Goal: Transaction & Acquisition: Purchase product/service

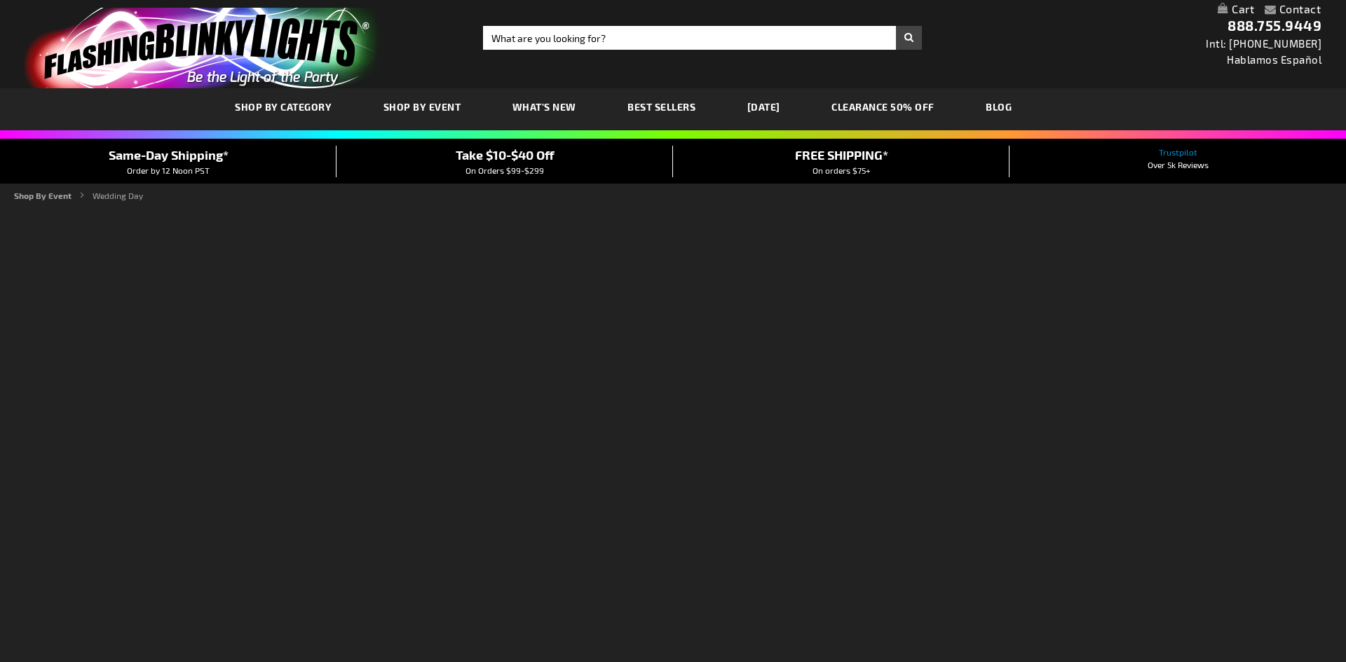
click at [429, 103] on span "SHOP BY EVENT" at bounding box center [422, 107] width 78 height 12
click at [439, 103] on span "SHOP BY EVENT" at bounding box center [422, 107] width 78 height 12
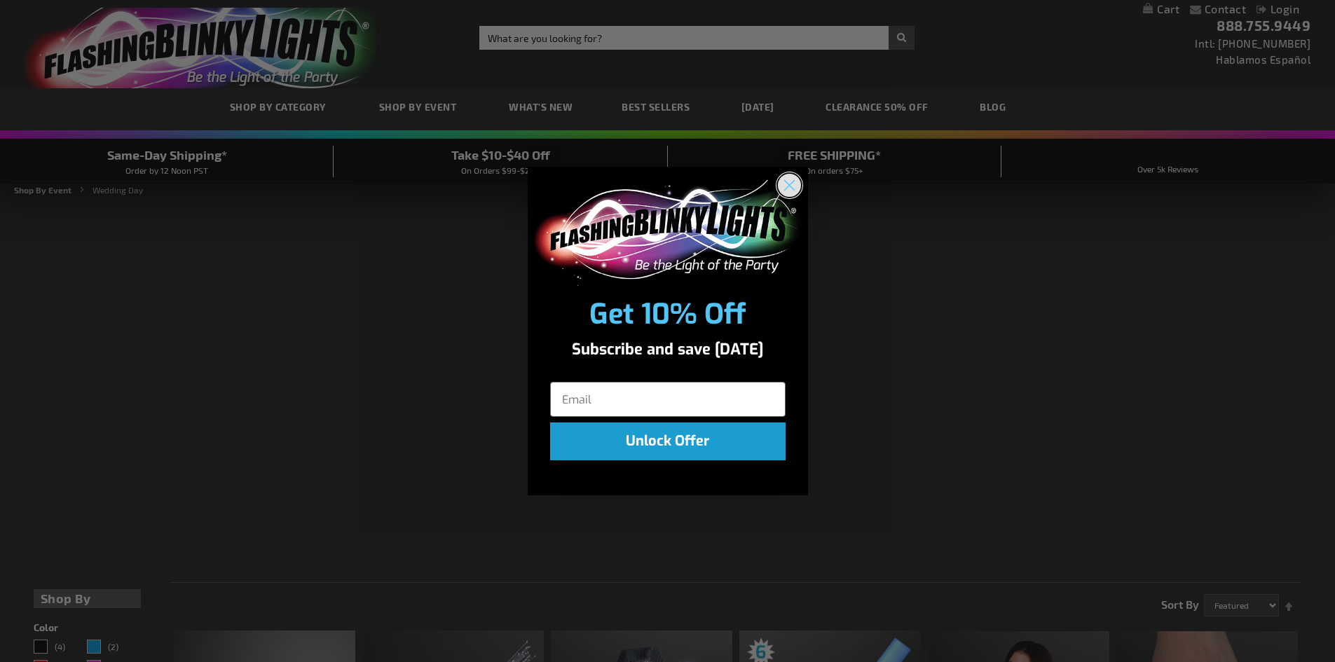
click at [791, 182] on circle "Close dialog" at bounding box center [788, 185] width 23 height 23
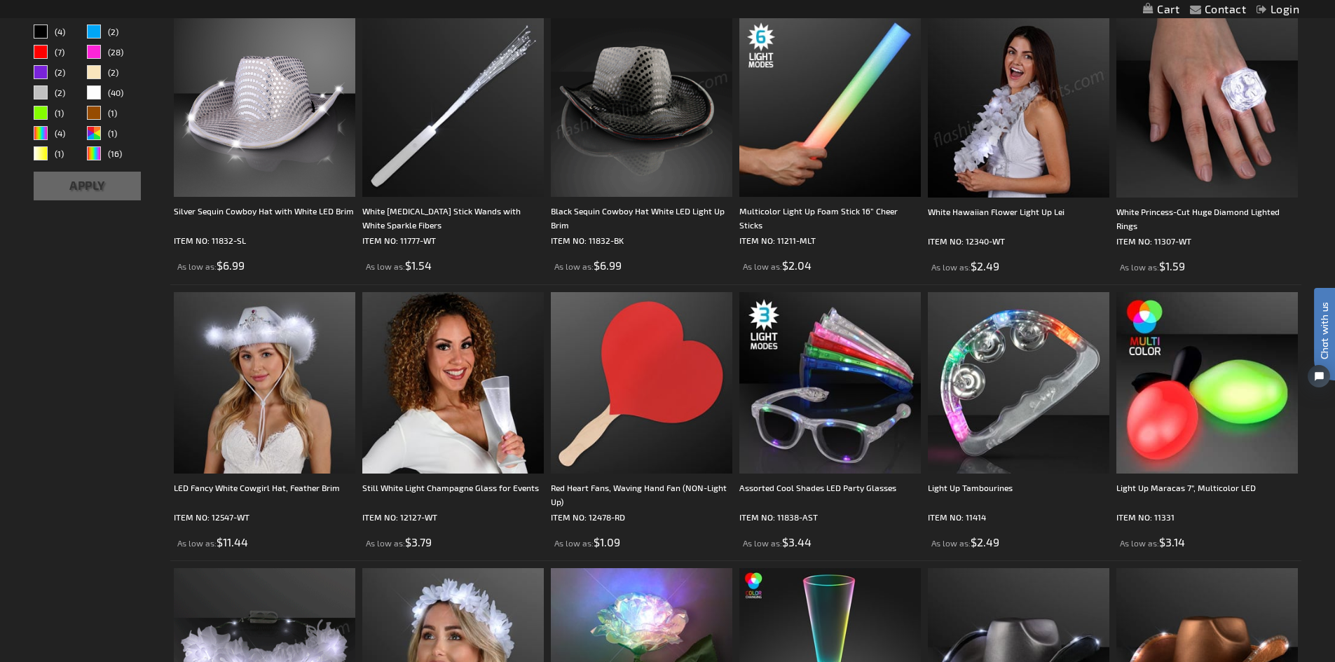
scroll to position [631, 0]
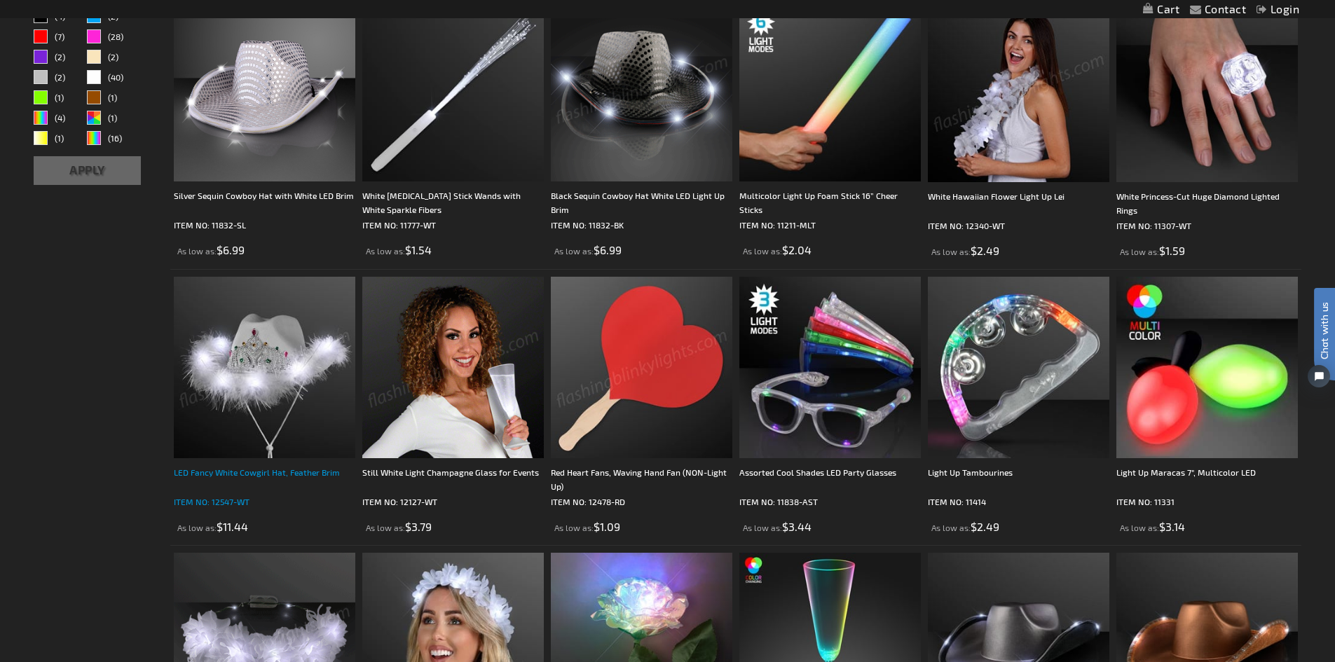
click at [277, 474] on div "LED Fancy White Cowgirl Hat, Feather Brim" at bounding box center [265, 479] width 182 height 28
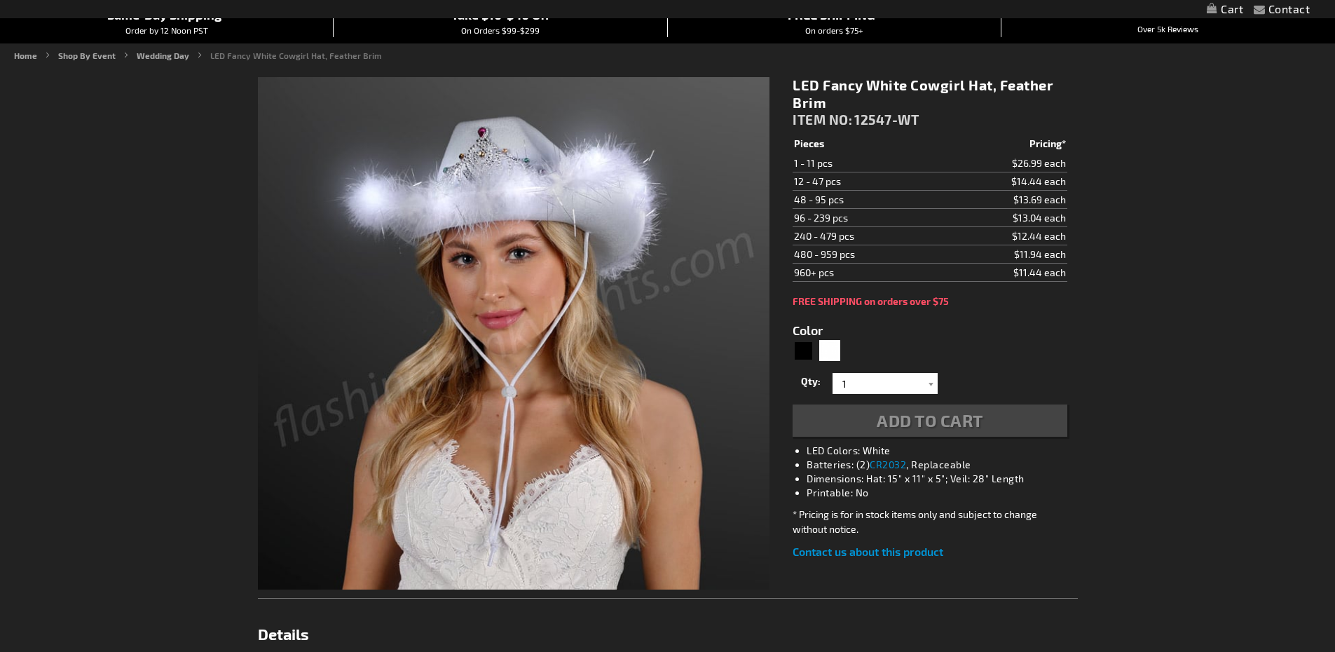
type input "5646"
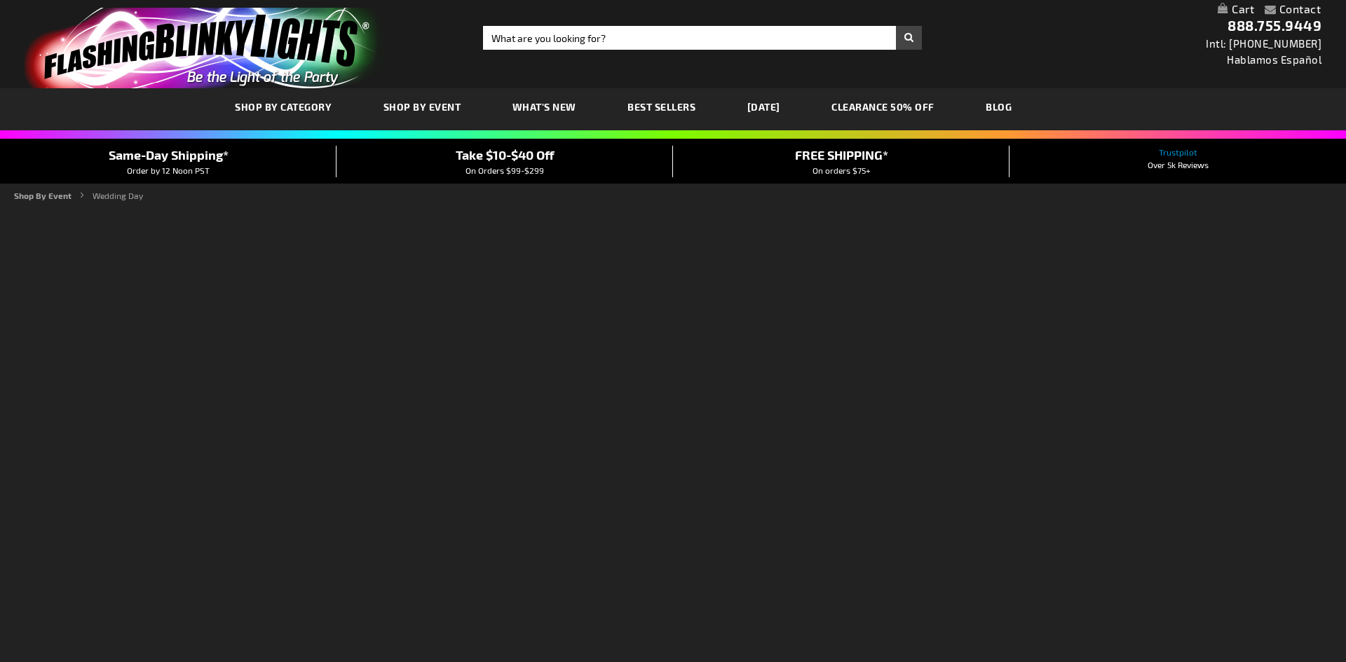
click at [107, 193] on strong "Wedding Day" at bounding box center [118, 196] width 50 height 10
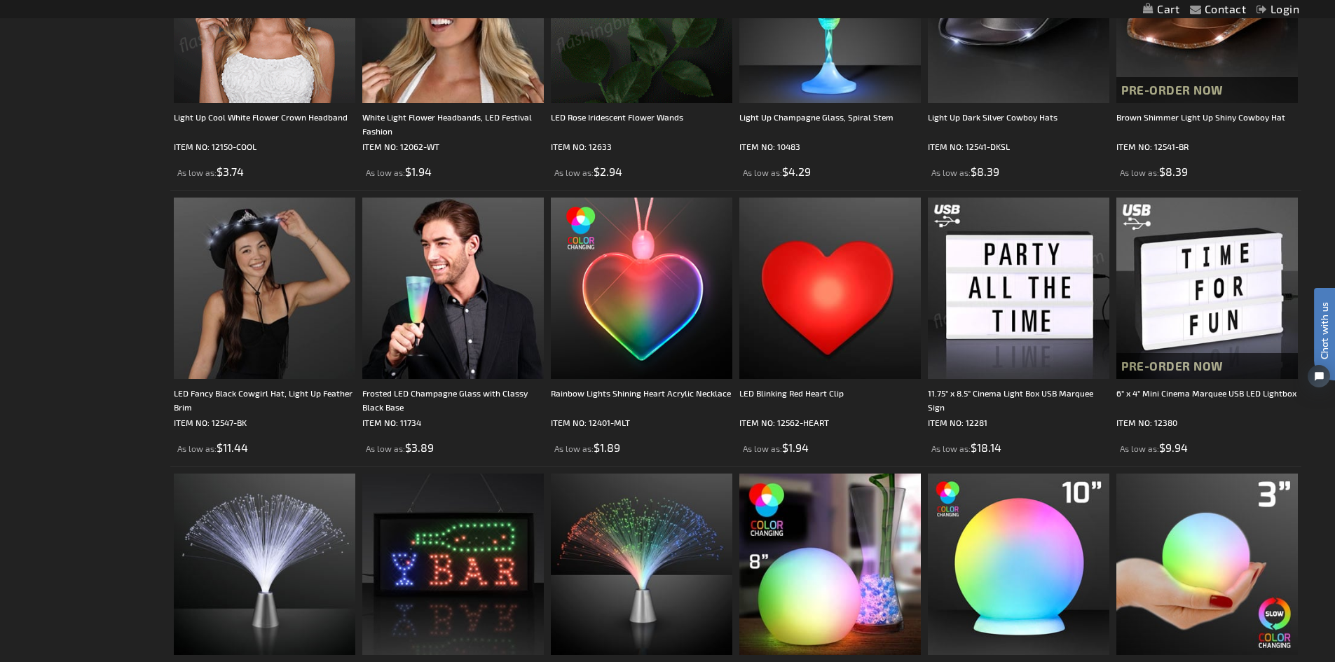
scroll to position [1402, 0]
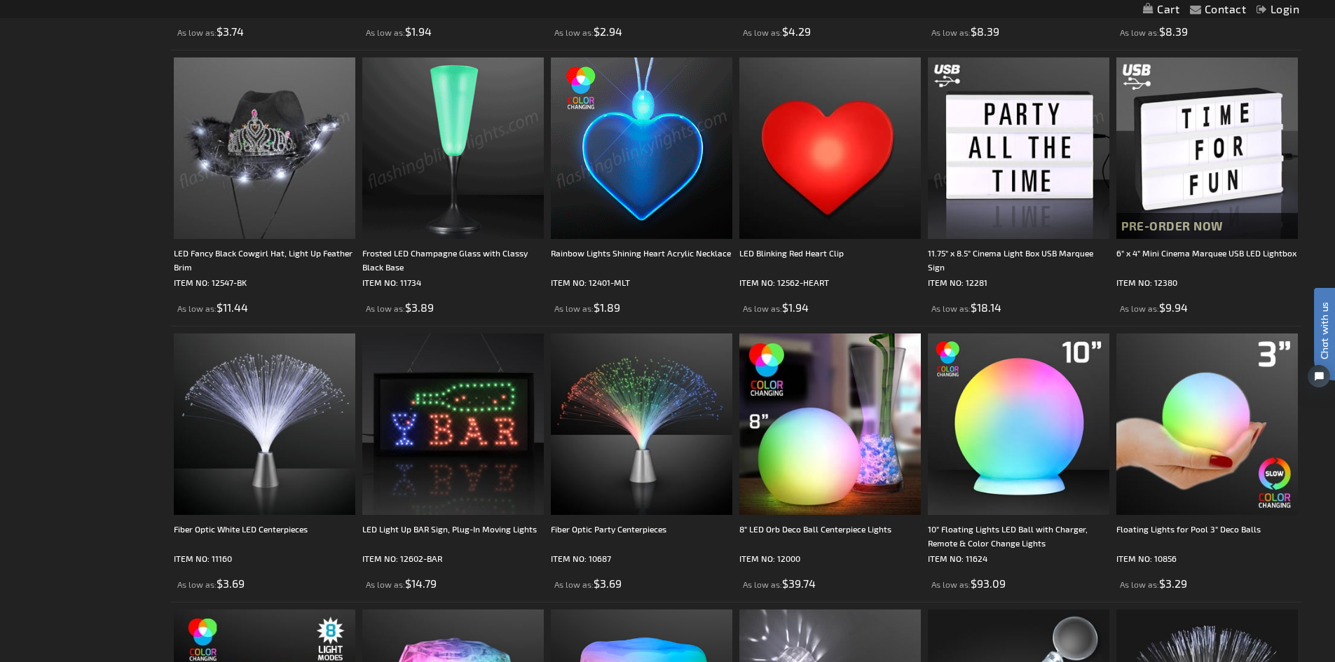
drag, startPoint x: 675, startPoint y: 104, endPoint x: 135, endPoint y: 137, distance: 540.6
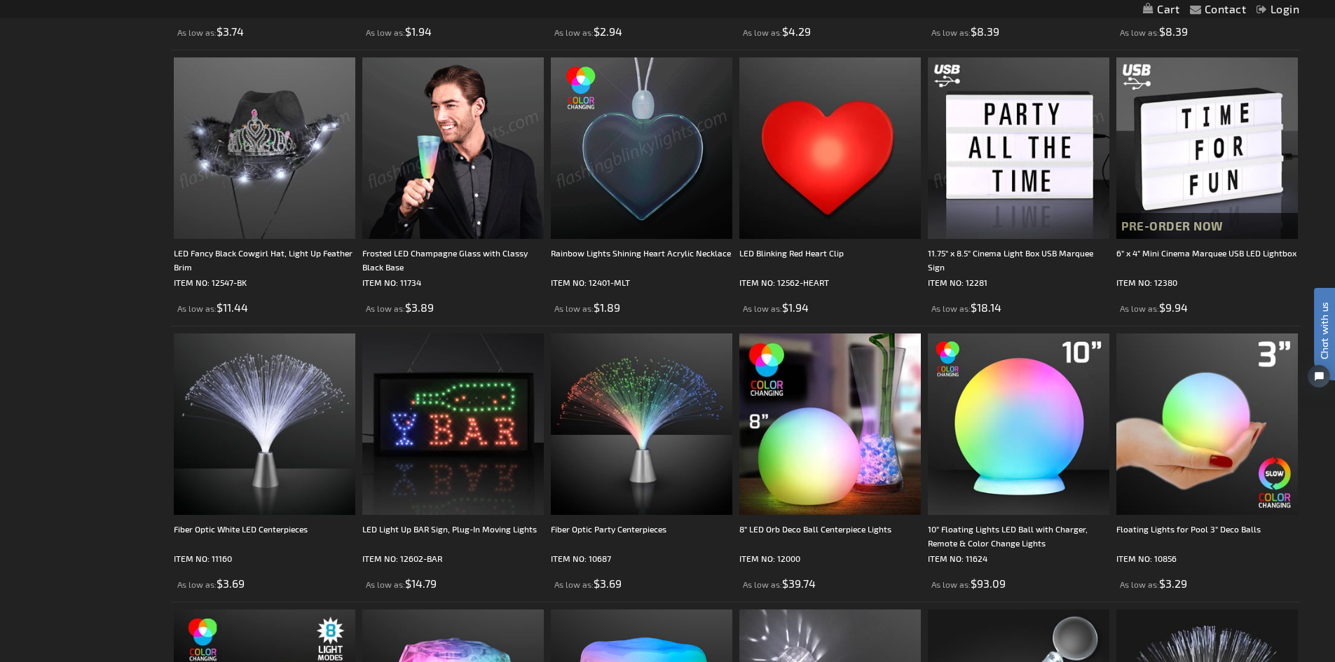
drag, startPoint x: 135, startPoint y: 137, endPoint x: 111, endPoint y: 129, distance: 25.7
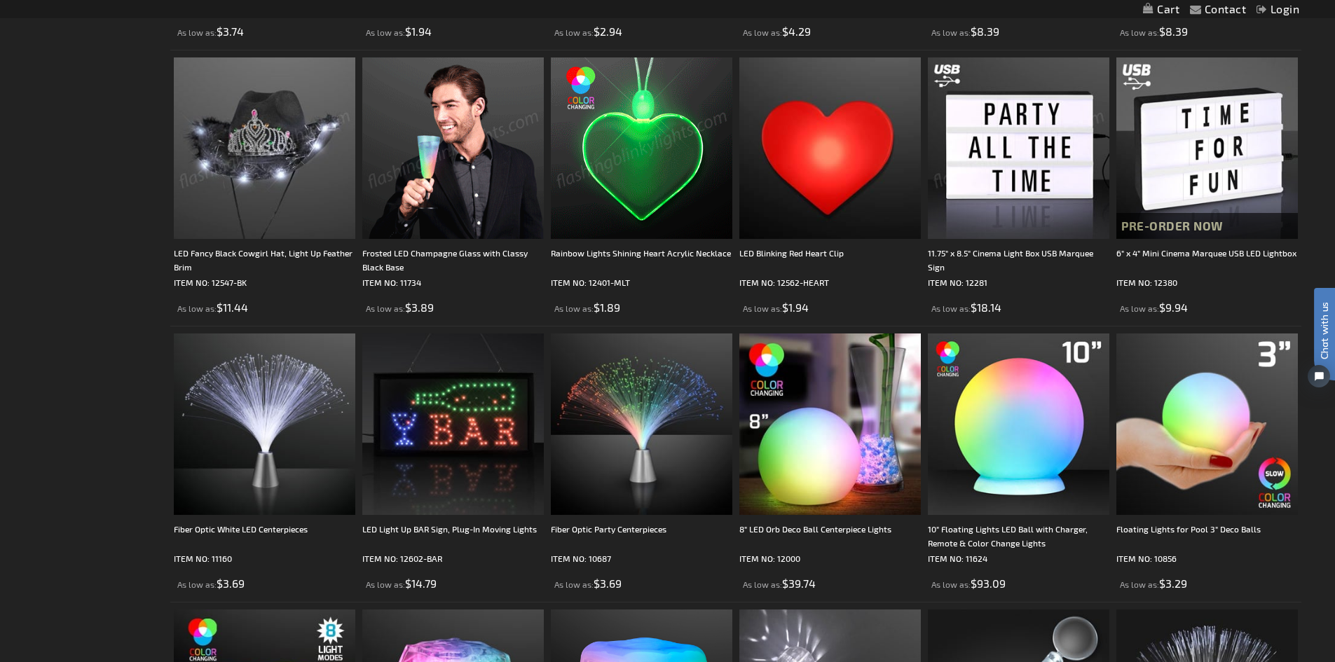
click at [111, 129] on div "Checkout as a new customer Creating an account has many benefits: See order and…" at bounding box center [668, 654] width 1268 height 2948
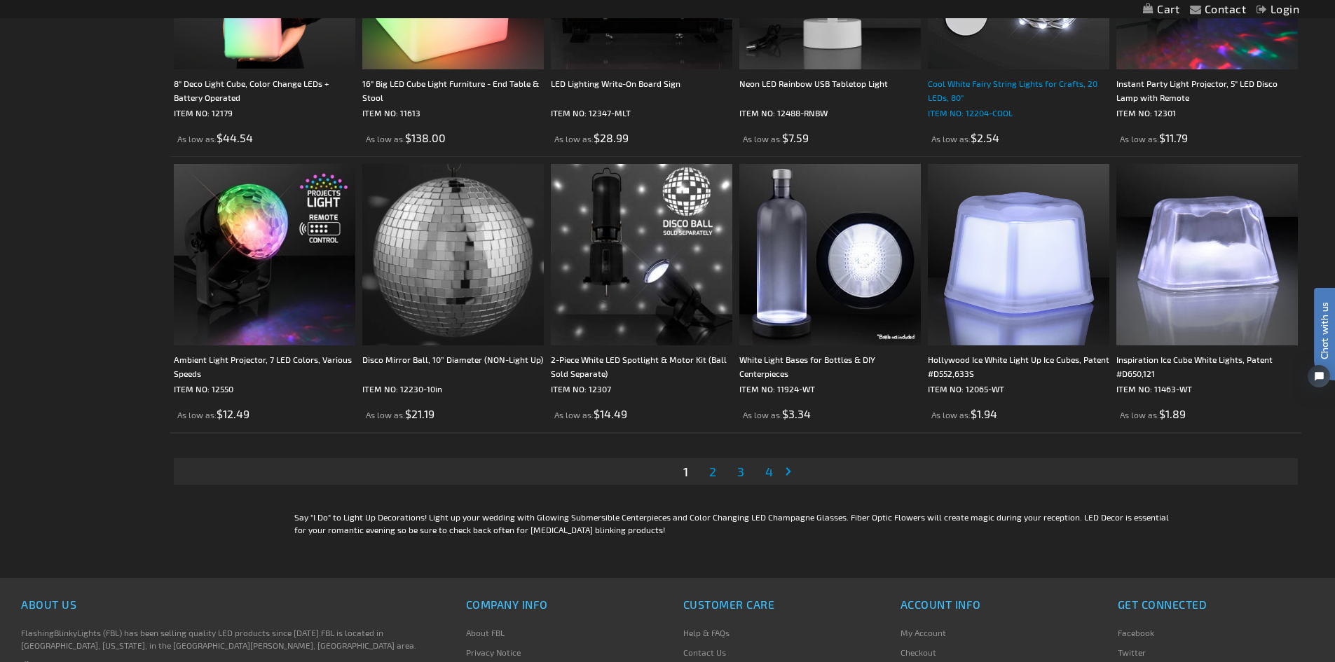
scroll to position [3014, 0]
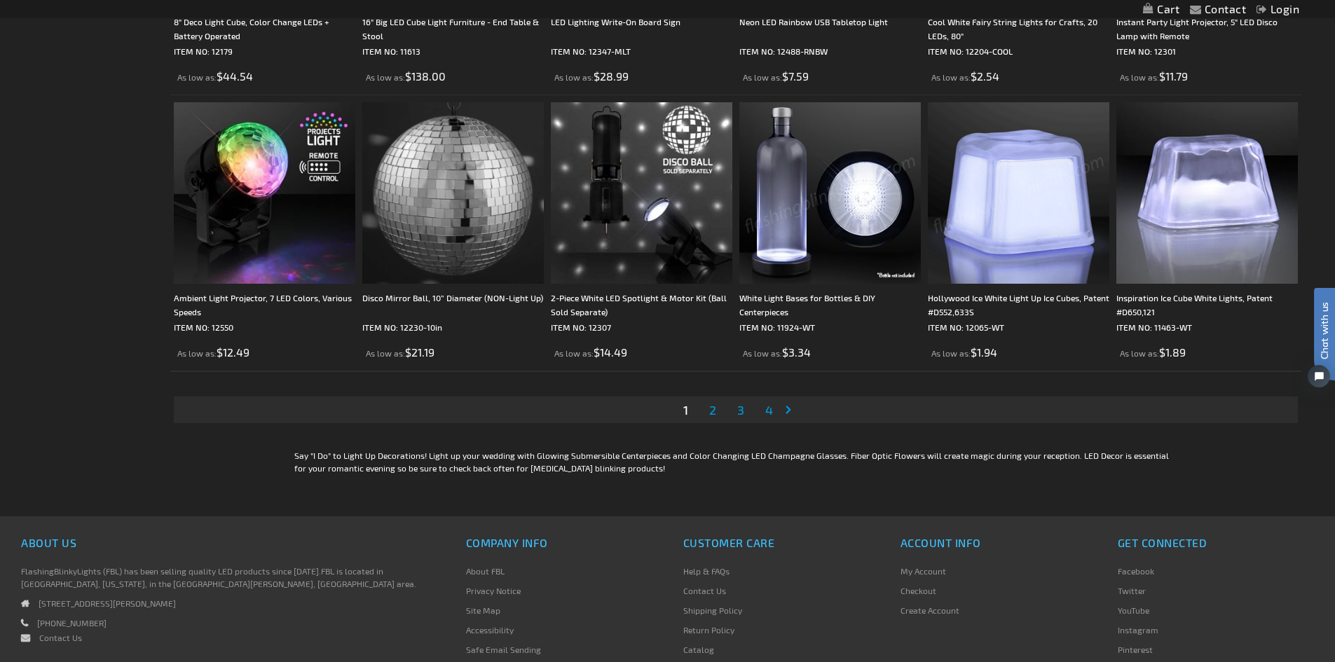
click at [710, 411] on span "2" at bounding box center [712, 409] width 7 height 15
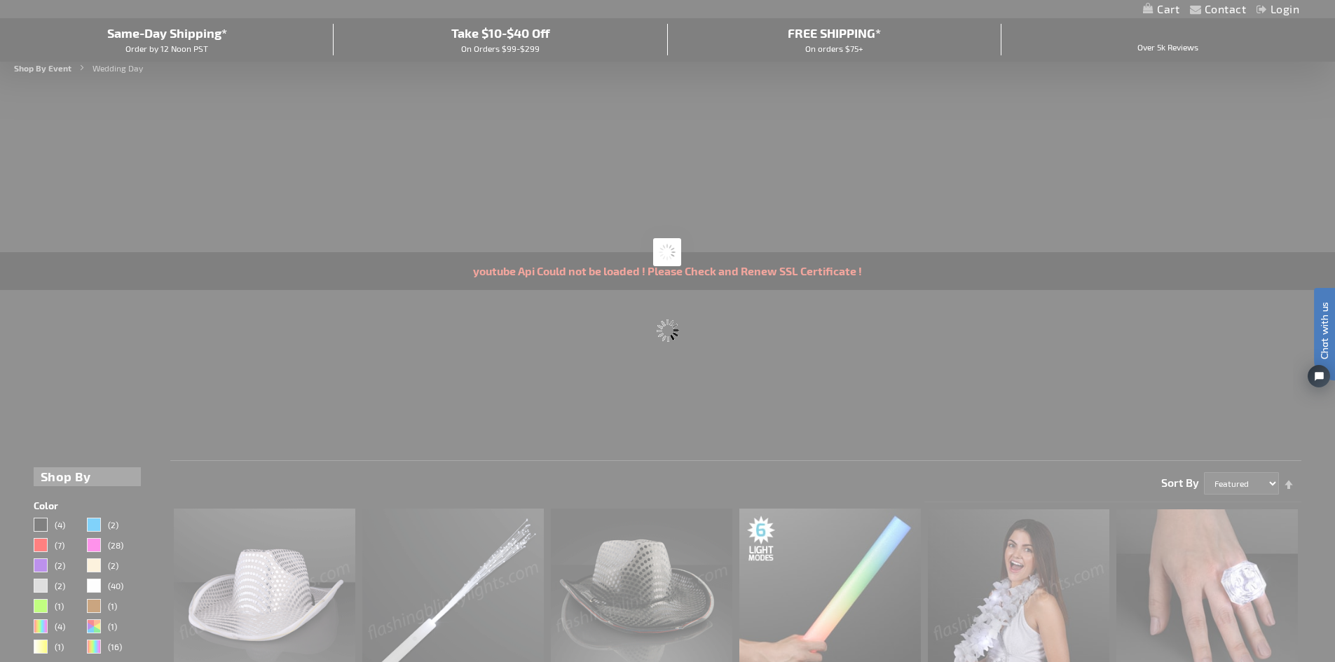
scroll to position [0, 0]
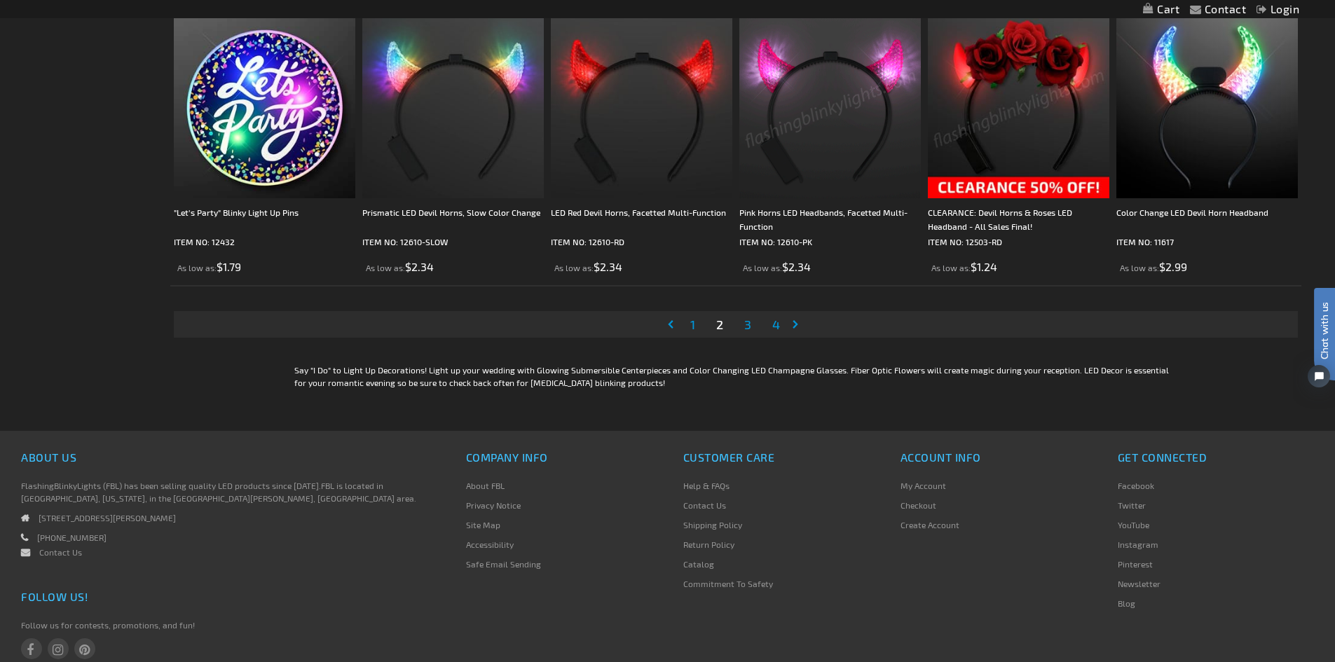
scroll to position [2985, 0]
